Goal: Find specific page/section: Find specific page/section

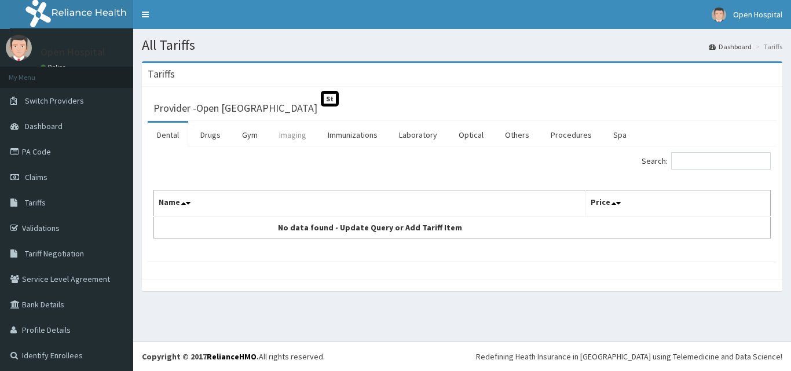
click at [287, 138] on link "Imaging" at bounding box center [293, 135] width 46 height 24
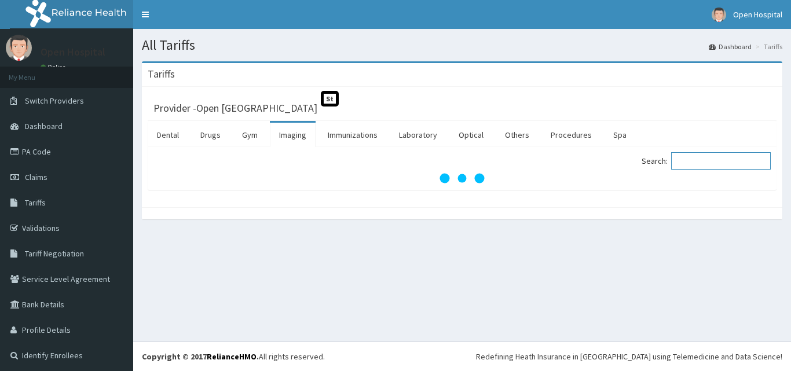
click at [694, 161] on input "Search:" at bounding box center [722, 160] width 100 height 17
type input "r"
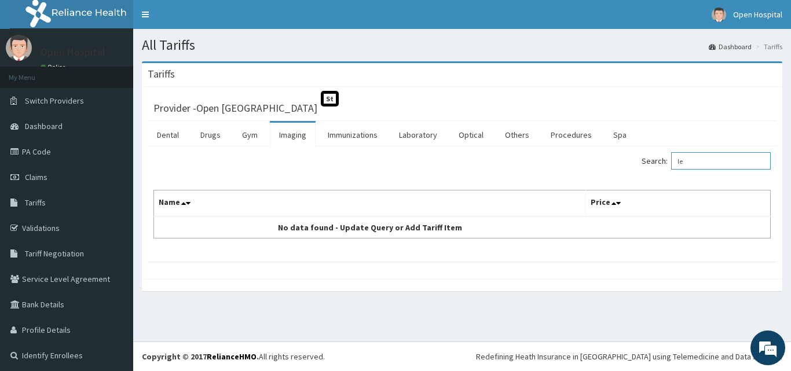
type input "l"
type input "specta"
click at [424, 144] on link "Laboratory" at bounding box center [418, 135] width 57 height 24
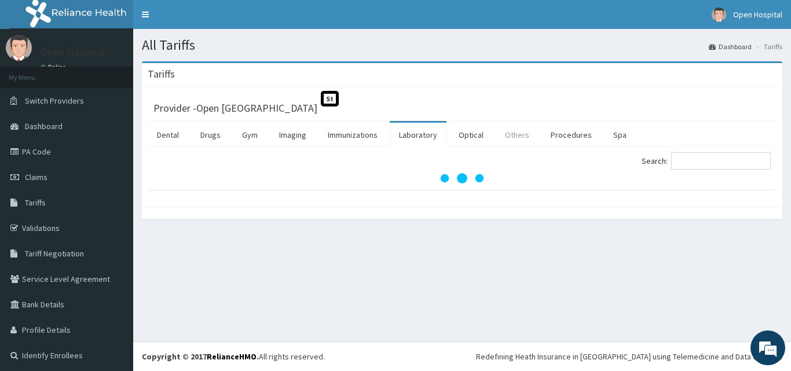
click at [505, 130] on link "Others" at bounding box center [517, 135] width 43 height 24
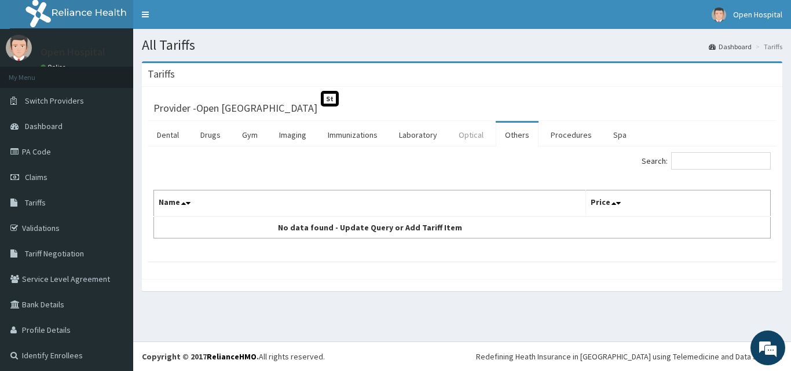
click at [460, 128] on link "Optical" at bounding box center [471, 135] width 43 height 24
click at [683, 157] on input "Search:" at bounding box center [722, 160] width 100 height 17
type input "o"
type input "p"
click at [621, 133] on link "Spa" at bounding box center [620, 135] width 32 height 24
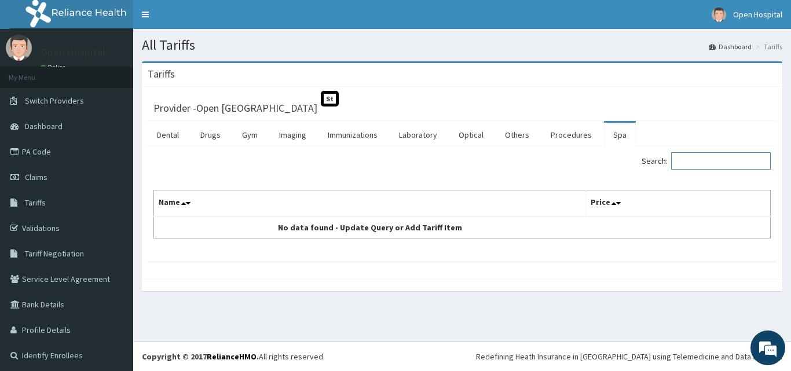
click at [689, 162] on input "Search:" at bounding box center [722, 160] width 100 height 17
type input "lenses"
click at [469, 140] on link "Optical" at bounding box center [471, 135] width 43 height 24
click at [699, 155] on input "Search:" at bounding box center [722, 160] width 100 height 17
type input "o"
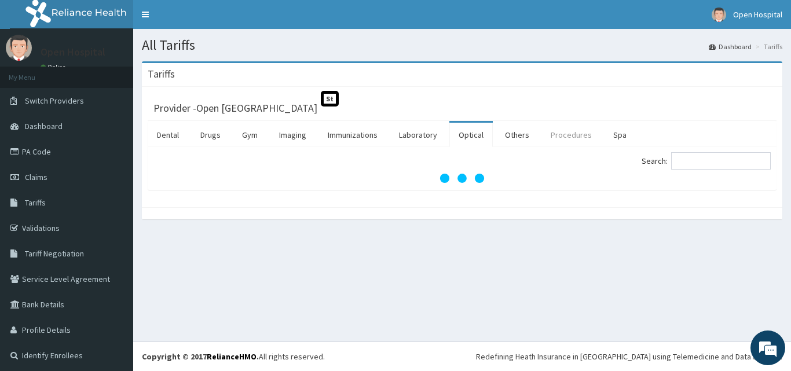
click at [546, 137] on link "Procedures" at bounding box center [572, 135] width 60 height 24
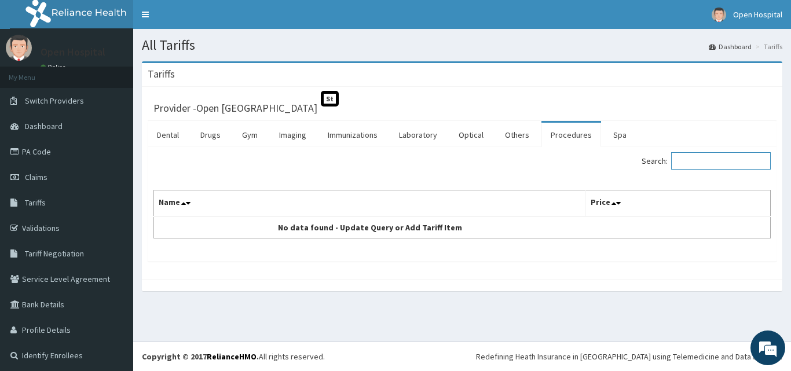
click at [709, 165] on input "Search:" at bounding box center [722, 160] width 100 height 17
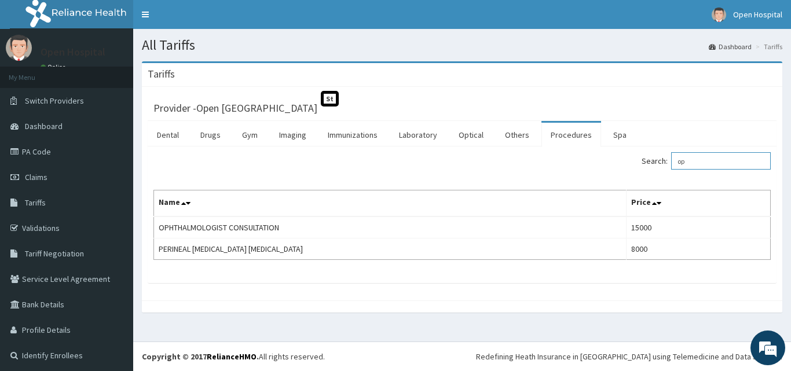
type input "o"
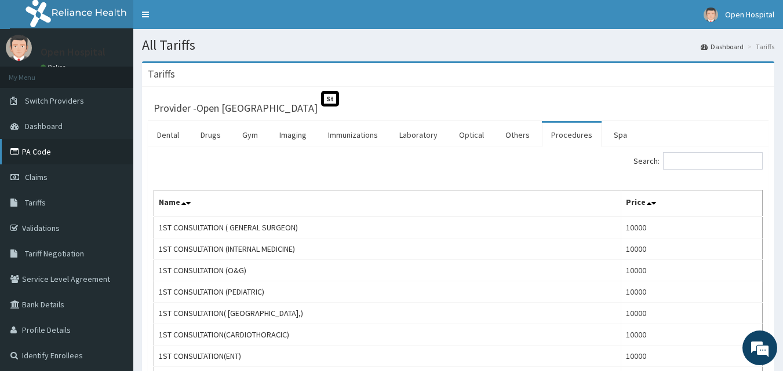
click at [83, 152] on link "PA Code" at bounding box center [66, 151] width 133 height 25
click at [715, 193] on th "Price" at bounding box center [691, 204] width 141 height 27
click at [702, 165] on input "Search:" at bounding box center [713, 160] width 100 height 17
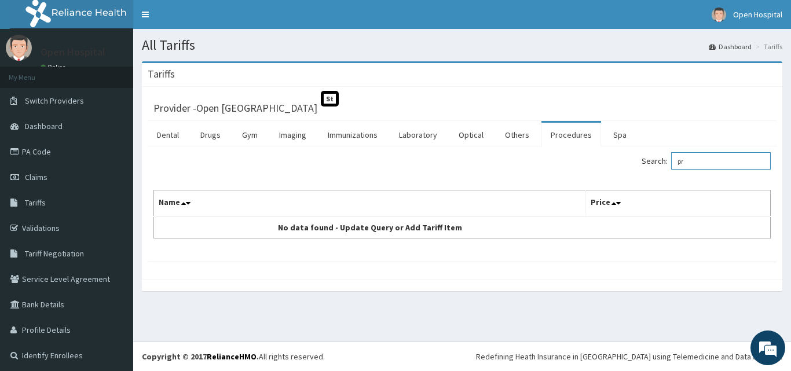
type input "p"
type input "ey"
click at [45, 156] on link "PA Code" at bounding box center [66, 151] width 133 height 25
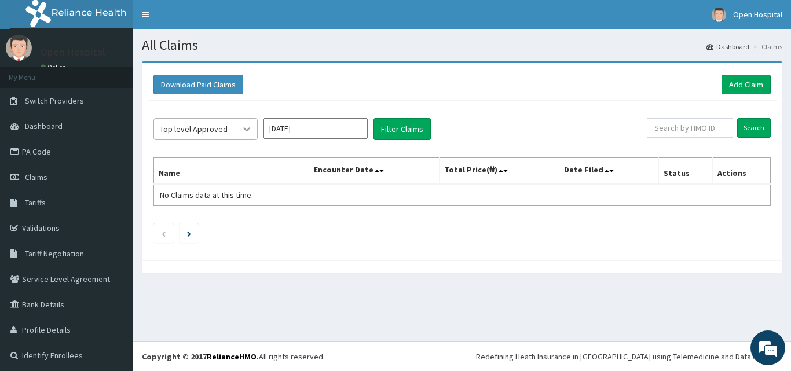
click at [245, 132] on icon at bounding box center [247, 129] width 12 height 12
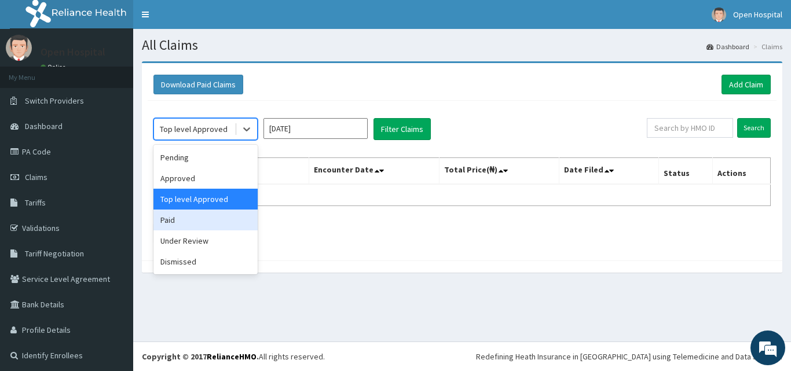
click at [181, 217] on div "Paid" at bounding box center [206, 220] width 104 height 21
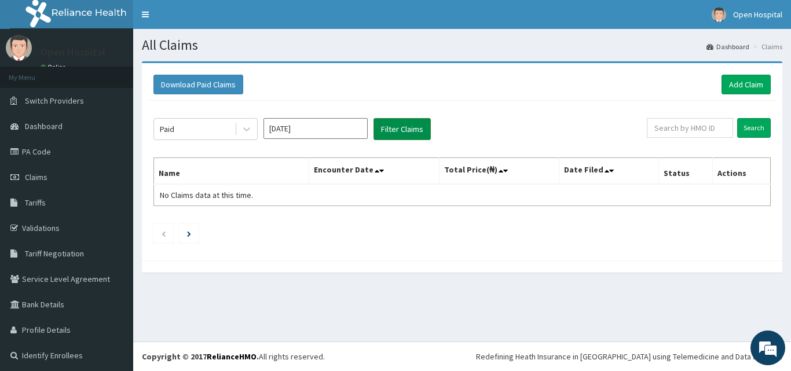
click at [381, 127] on button "Filter Claims" at bounding box center [402, 129] width 57 height 22
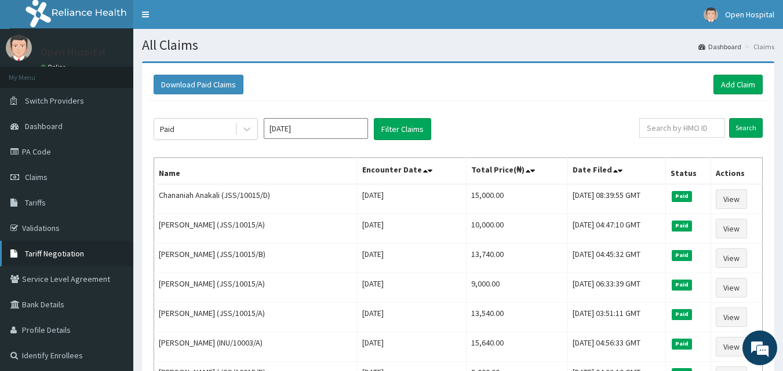
click at [112, 243] on link "Tariff Negotiation" at bounding box center [66, 253] width 133 height 25
